Goal: Information Seeking & Learning: Learn about a topic

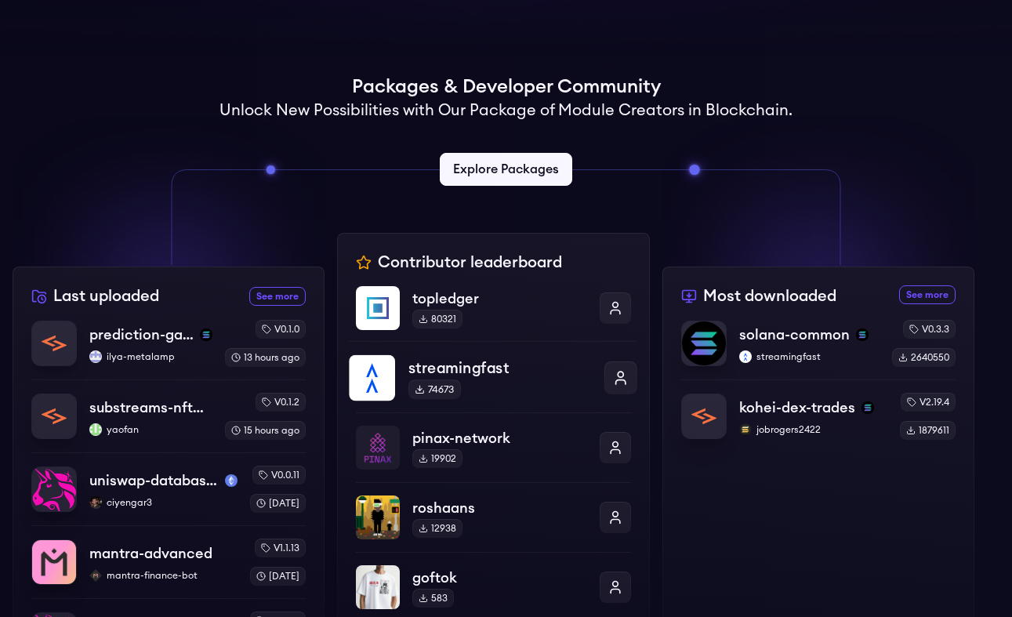
scroll to position [78, 0]
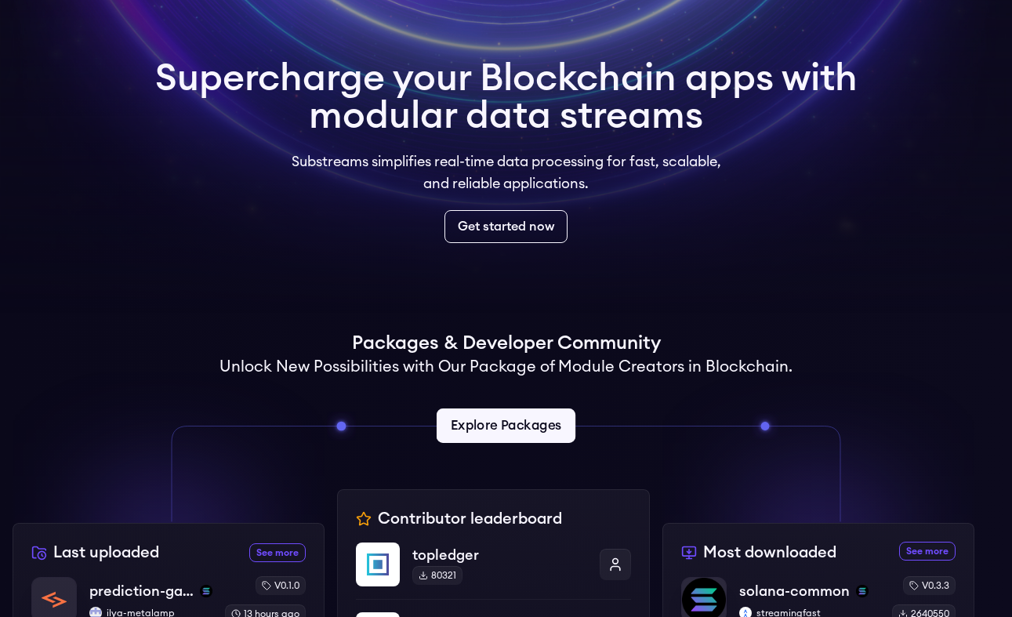
click at [520, 426] on link "Explore Packages" at bounding box center [505, 425] width 139 height 34
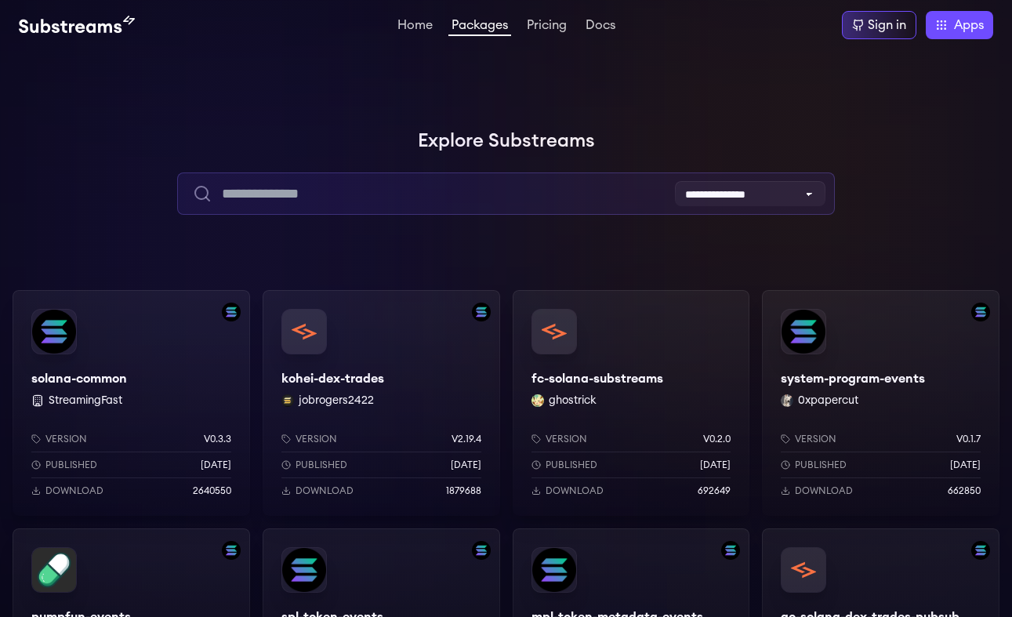
click at [476, 187] on input "text" at bounding box center [505, 193] width 657 height 42
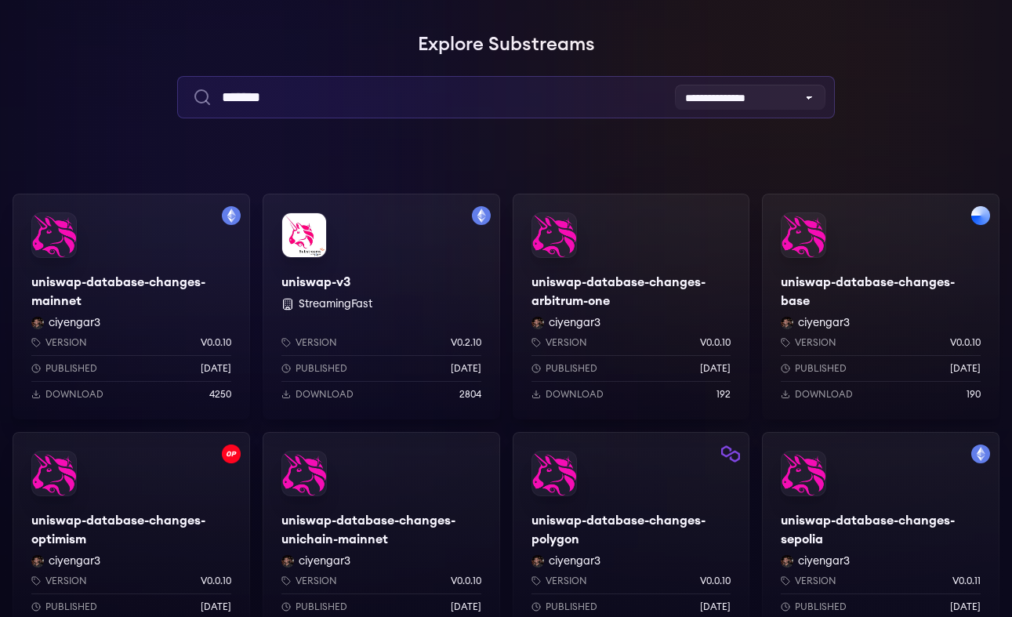
scroll to position [103, 0]
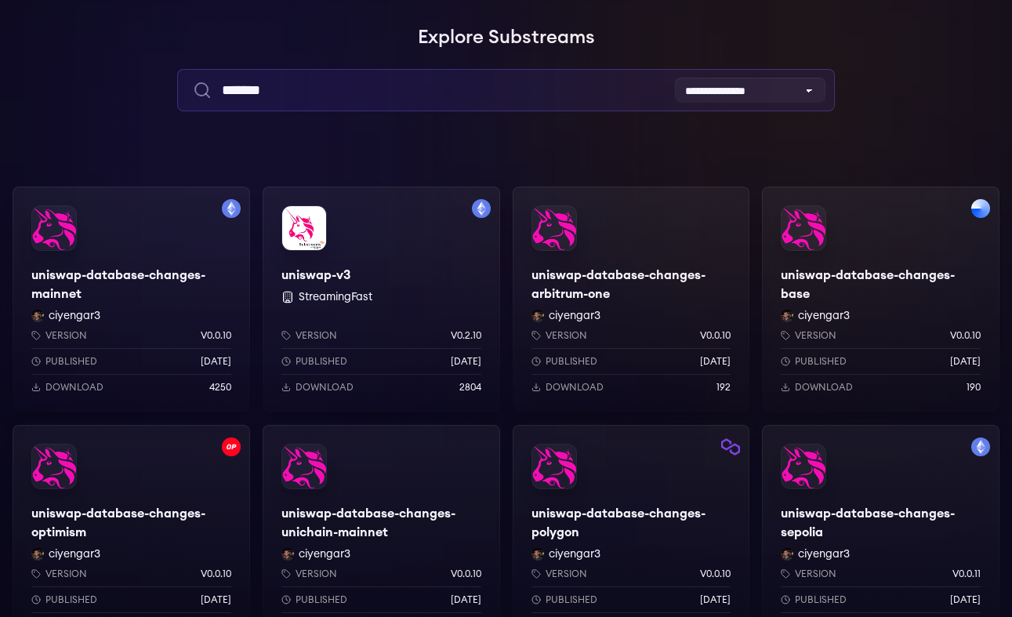
type input "*******"
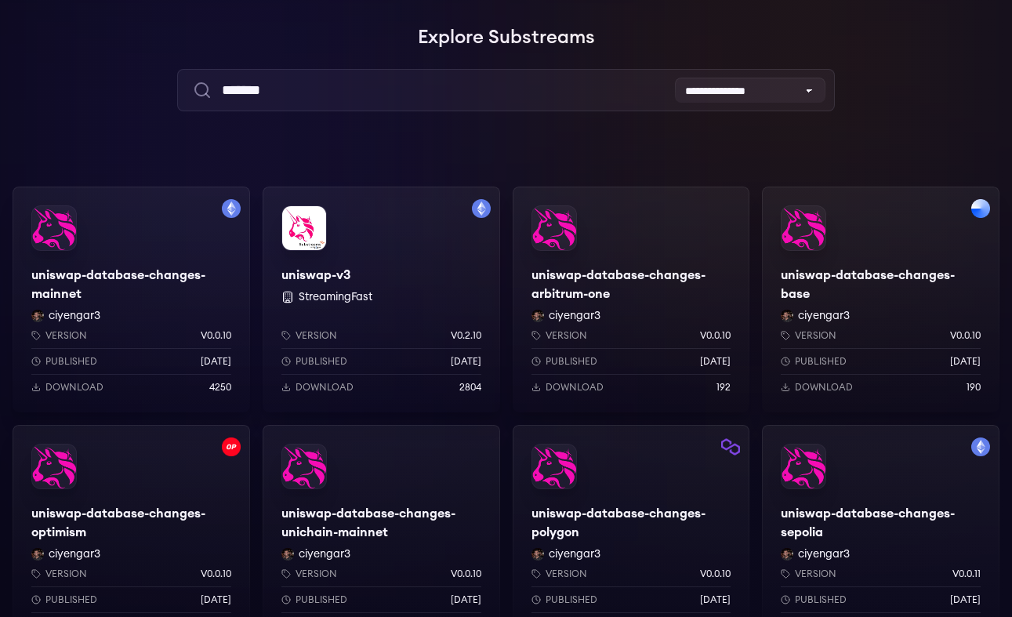
click at [311, 273] on div "uniswap-v3 StreamingFast Version v0.2.10 Published [DATE] Download 2804" at bounding box center [381, 299] width 237 height 226
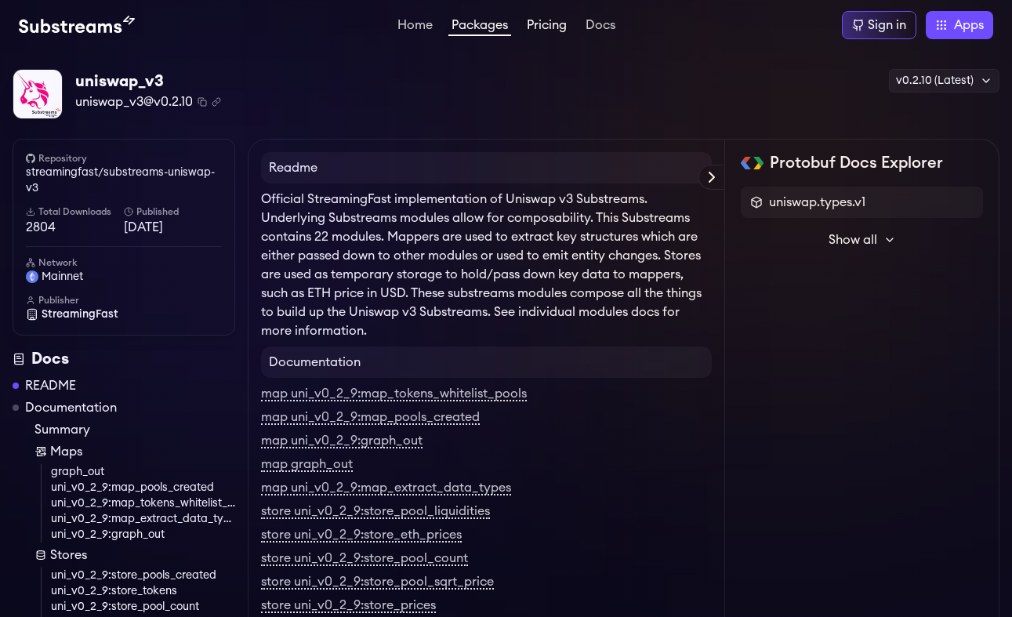
click at [555, 27] on link "Pricing" at bounding box center [546, 27] width 46 height 16
click at [593, 23] on link "Docs" at bounding box center [600, 27] width 36 height 16
